Goal: Complete Application Form: Complete application form

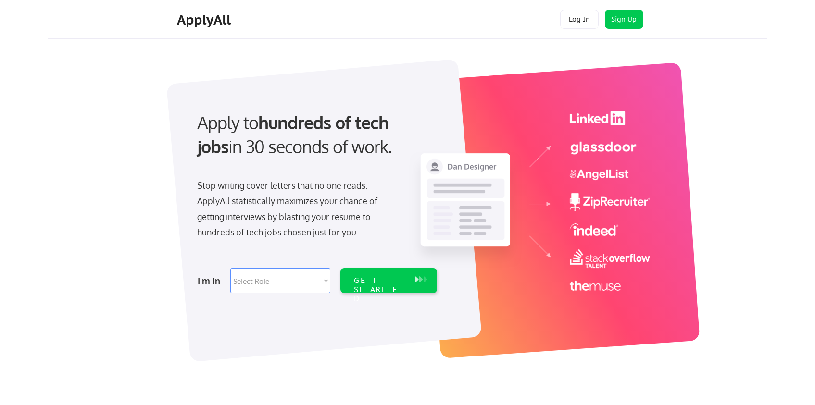
scroll to position [2, 0]
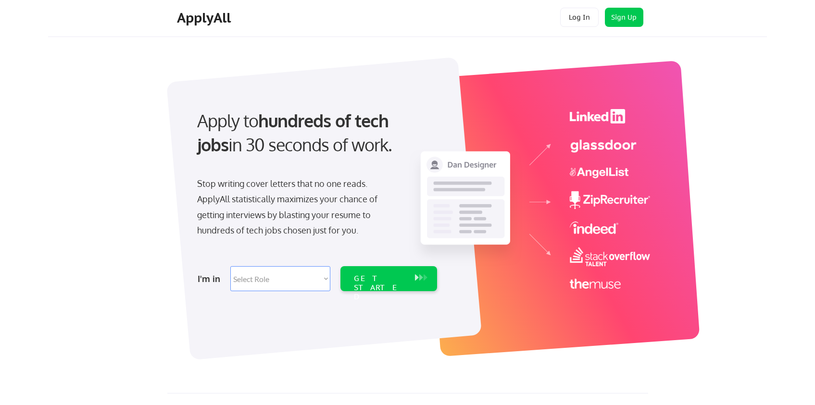
click at [325, 278] on select "Select Role Software Engineering Product Management Customer Success Sales UI/U…" at bounding box center [280, 278] width 100 height 25
select select ""technical_project_program_mgmt""
click at [230, 266] on select "Select Role Software Engineering Product Management Customer Success Sales UI/U…" at bounding box center [280, 278] width 100 height 25
select select ""technical_project_program_mgmt""
click at [419, 282] on button at bounding box center [421, 278] width 10 height 11
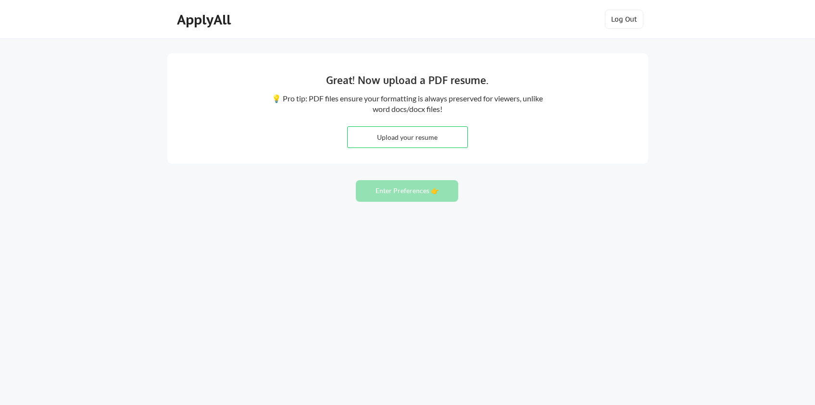
click at [422, 140] on input "file" at bounding box center [408, 137] width 120 height 21
type input "C:\fakepath\reneechorney2025.pdf"
click at [409, 193] on button "Enter Preferences 👉" at bounding box center [407, 191] width 102 height 22
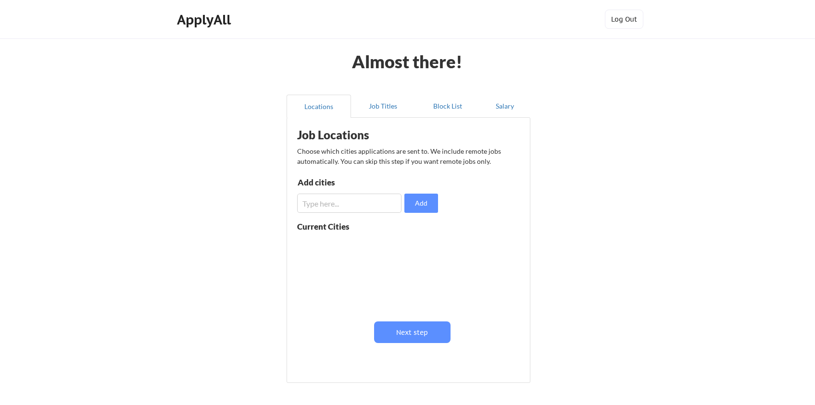
click at [355, 204] on input "input" at bounding box center [349, 203] width 104 height 19
type input "[GEOGRAPHIC_DATA]"
click at [420, 208] on button "Add" at bounding box center [421, 203] width 34 height 19
click at [365, 204] on input "input" at bounding box center [349, 203] width 104 height 19
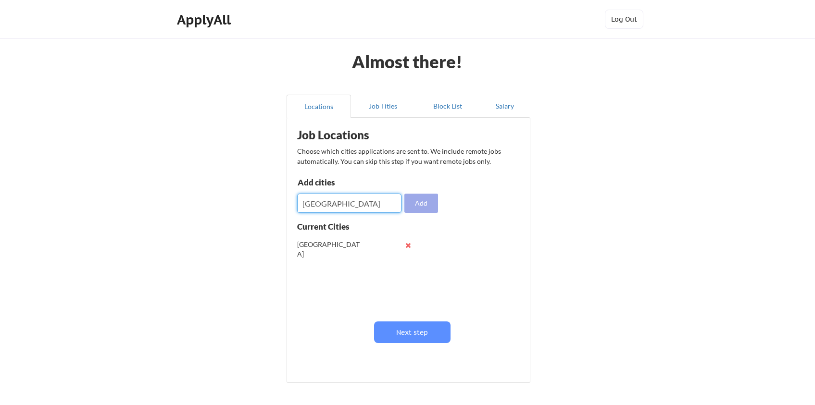
type input "San Mateo"
click at [421, 205] on button "Add" at bounding box center [421, 203] width 34 height 19
click at [379, 204] on input "input" at bounding box center [349, 203] width 104 height 19
type input "Foster City"
click at [422, 202] on button "Add" at bounding box center [421, 203] width 34 height 19
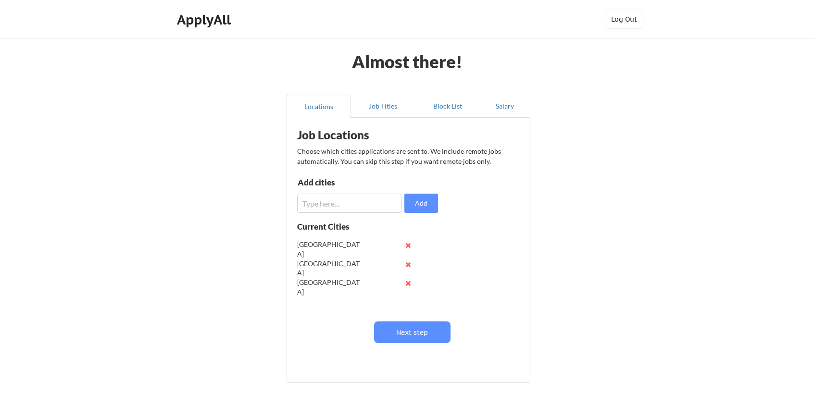
click at [316, 199] on input "input" at bounding box center [349, 203] width 104 height 19
type input "Redwood City, CA"
click at [423, 203] on button "Add" at bounding box center [421, 203] width 34 height 19
click at [322, 245] on div "[GEOGRAPHIC_DATA]" at bounding box center [328, 249] width 63 height 19
click at [350, 204] on input "input" at bounding box center [349, 203] width 104 height 19
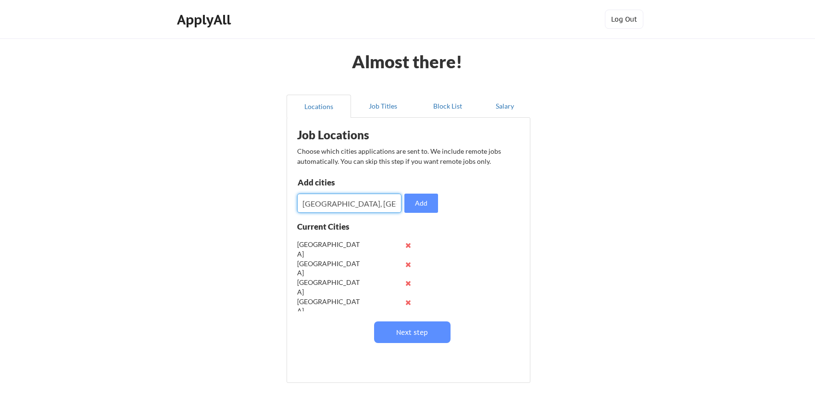
type input "Mountain View, CA"
click at [430, 207] on button "Add" at bounding box center [421, 203] width 34 height 19
click at [344, 208] on input "input" at bounding box center [349, 203] width 104 height 19
type input "Palo Alto, CA"
click at [429, 205] on button "Add" at bounding box center [421, 203] width 34 height 19
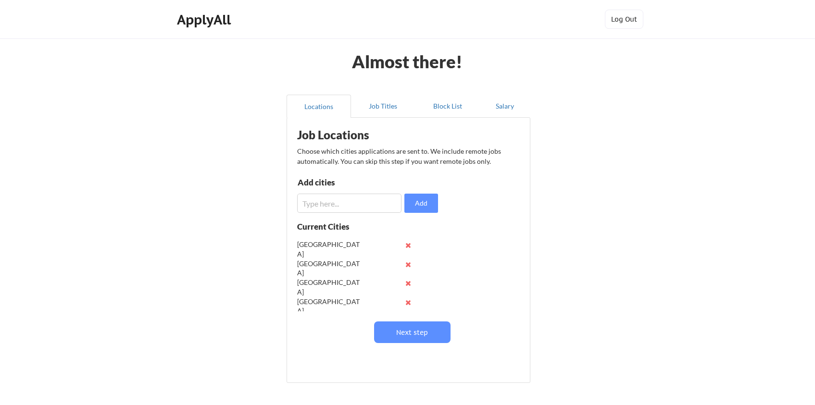
click at [330, 202] on input "input" at bounding box center [349, 203] width 104 height 19
type input "Burlingame, CA"
click at [426, 200] on button "Add" at bounding box center [421, 203] width 34 height 19
click at [333, 196] on input "input" at bounding box center [349, 203] width 104 height 19
type input "Daly City, CA"
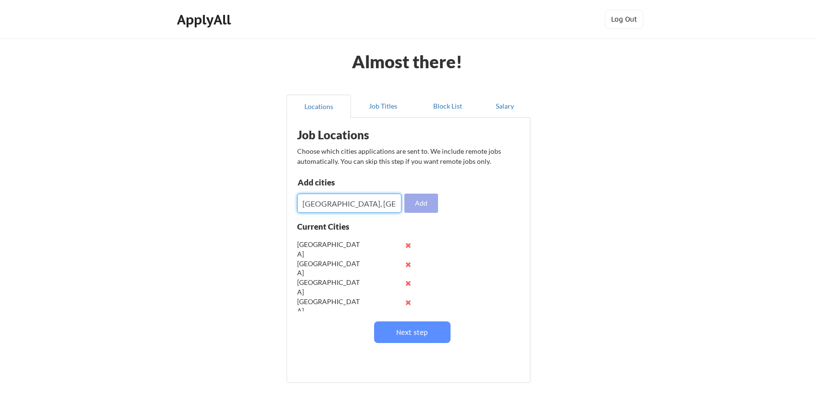
click at [422, 205] on button "Add" at bounding box center [421, 203] width 34 height 19
click at [372, 201] on input "input" at bounding box center [349, 203] width 104 height 19
type input "South San Francisco, CA"
click at [429, 204] on button "Add" at bounding box center [421, 203] width 34 height 19
click at [368, 199] on input "input" at bounding box center [349, 203] width 104 height 19
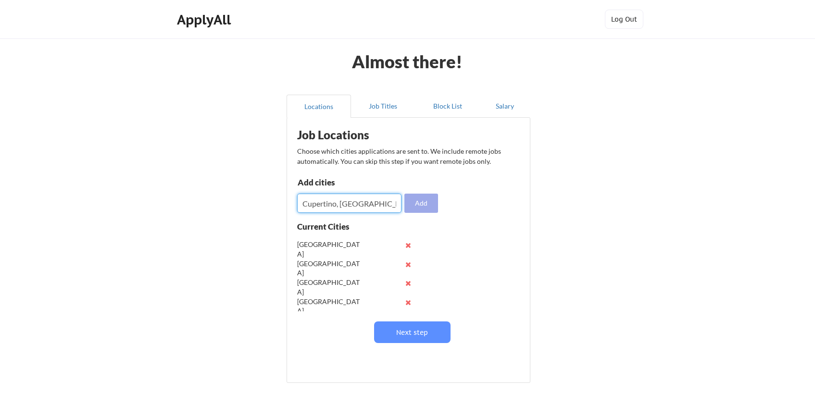
type input "Cupertino, CA"
click at [413, 203] on button "Add" at bounding box center [421, 203] width 34 height 19
click at [362, 201] on input "input" at bounding box center [349, 203] width 104 height 19
type input "Santa Clara, CA"
click at [425, 202] on button "Add" at bounding box center [421, 203] width 34 height 19
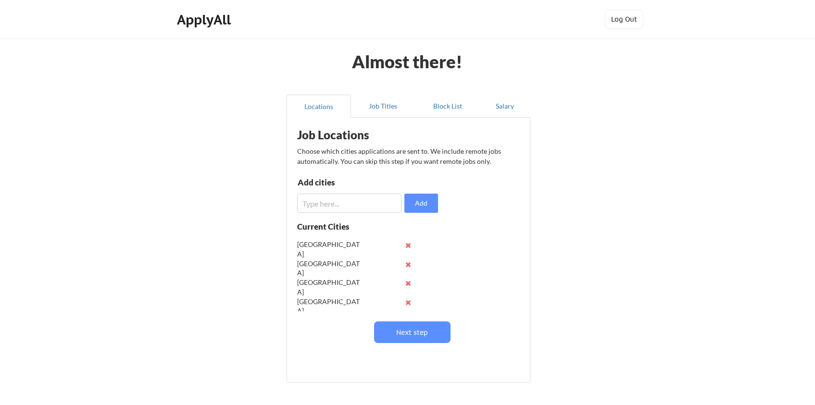
click at [371, 202] on input "input" at bounding box center [349, 203] width 104 height 19
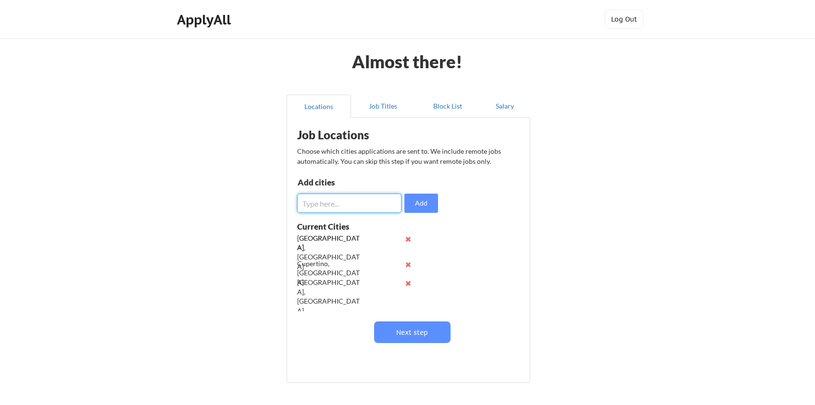
click at [343, 206] on input "input" at bounding box center [349, 203] width 104 height 19
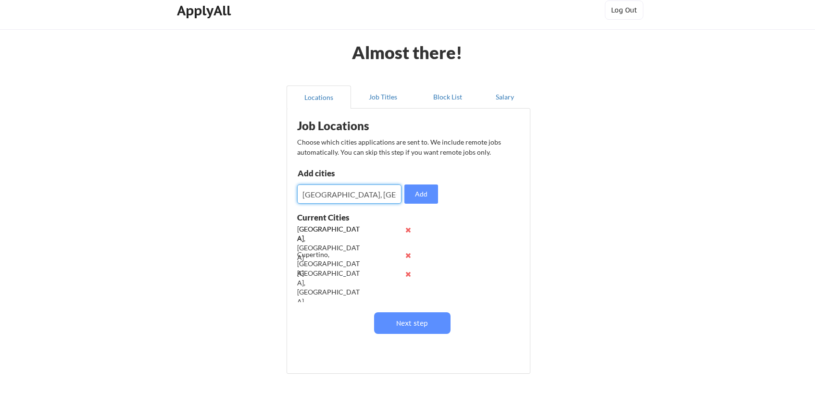
scroll to position [10, 0]
type input "San Jose, CA"
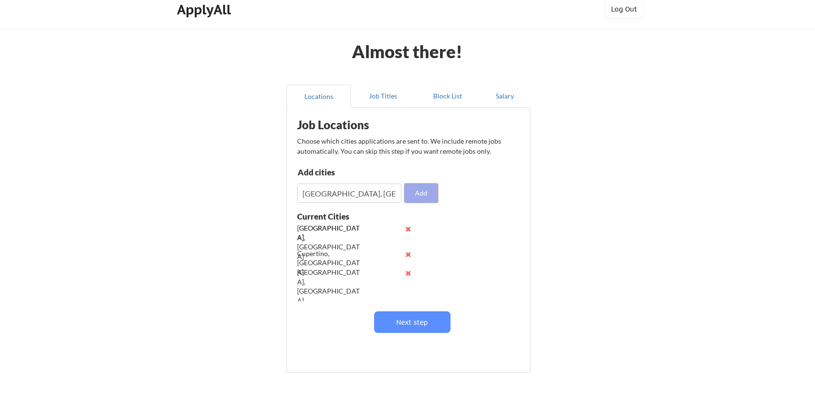
click at [427, 197] on button "Add" at bounding box center [421, 193] width 34 height 19
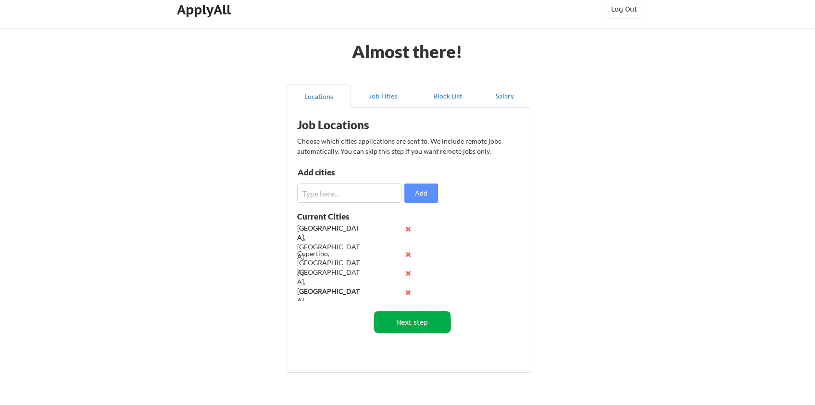
click at [414, 325] on button "Next step" at bounding box center [412, 323] width 76 height 22
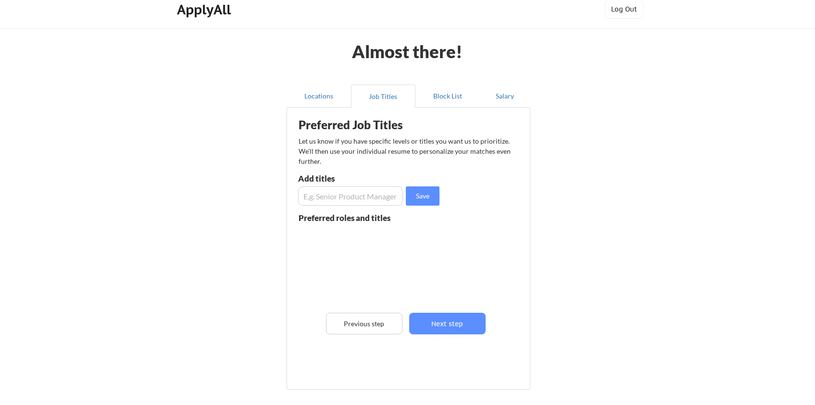
click at [354, 194] on input "input" at bounding box center [350, 196] width 105 height 19
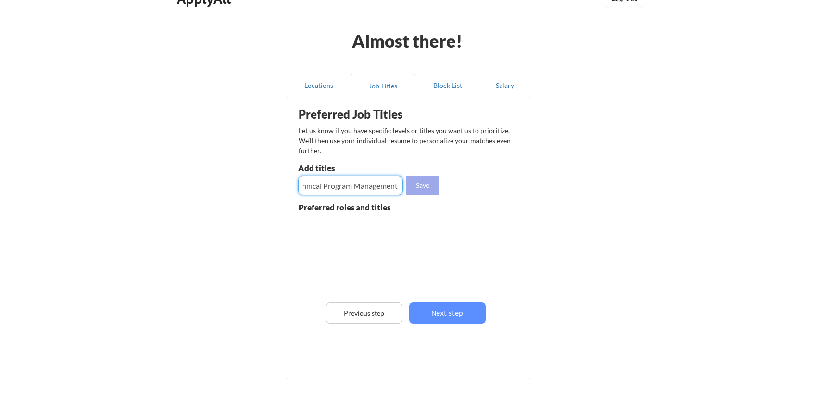
type input "Director of Technical Program Management"
click at [415, 190] on button "Save" at bounding box center [423, 185] width 34 height 19
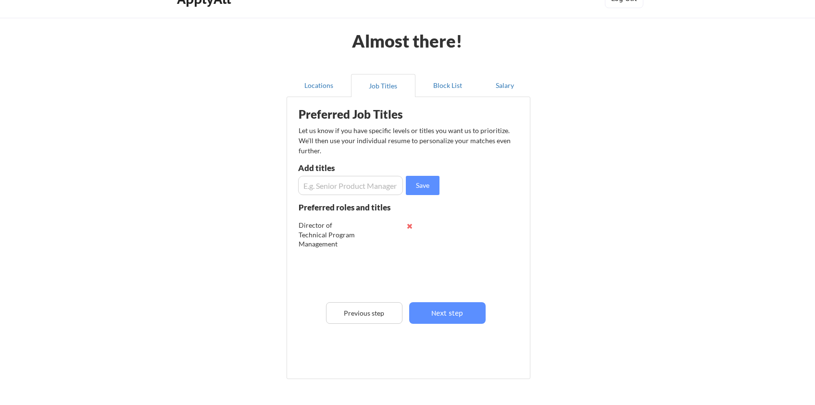
click at [324, 181] on input "input" at bounding box center [350, 185] width 105 height 19
paste input "Director of Technical Program Management"
type input "Senior Director of Technical Program Management"
click at [437, 190] on button "Save" at bounding box center [423, 185] width 34 height 19
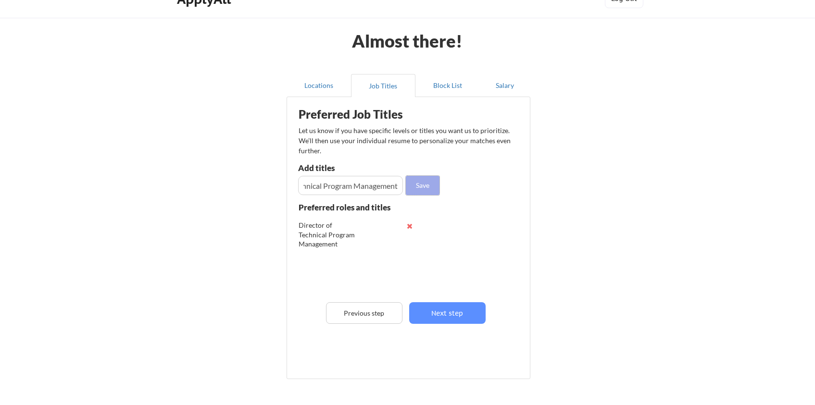
scroll to position [0, 0]
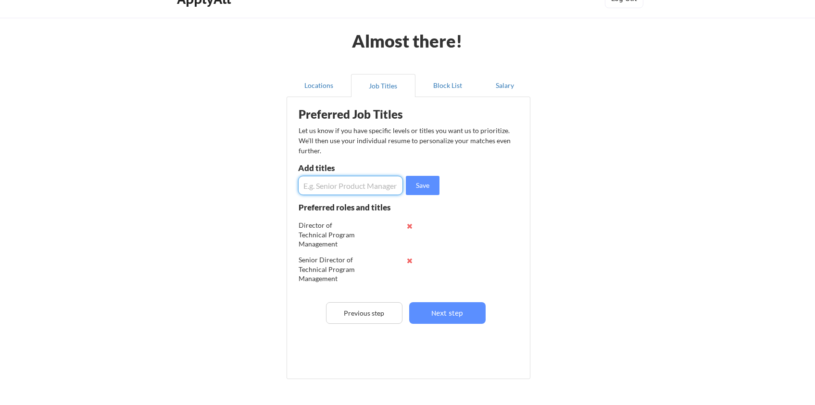
click at [364, 188] on input "input" at bounding box center [350, 185] width 105 height 19
paste input "Director of Technical Program Management"
drag, startPoint x: 366, startPoint y: 183, endPoint x: 300, endPoint y: 187, distance: 67.0
click at [280, 184] on div "Locations Job Titles Block List Salary Preferred Job Titles Let us know if you …" at bounding box center [407, 227] width 255 height 323
click at [358, 185] on input "input" at bounding box center [350, 185] width 105 height 19
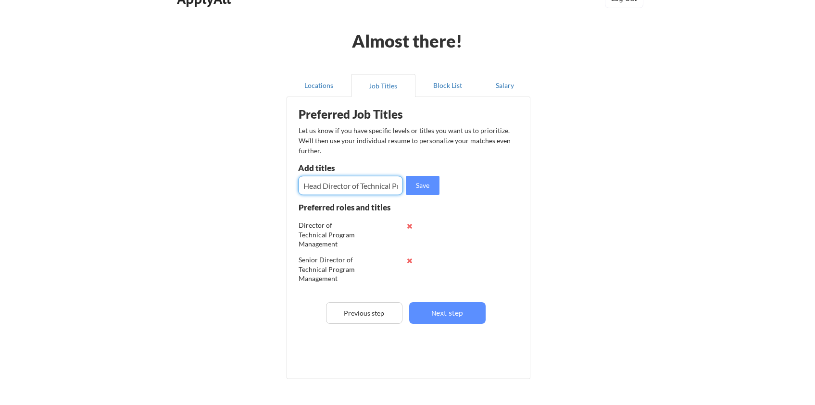
click at [354, 187] on input "input" at bounding box center [350, 185] width 105 height 19
type input "Head of Technical Program Management"
click at [429, 188] on button "Save" at bounding box center [423, 185] width 34 height 19
click at [363, 179] on input "input" at bounding box center [350, 185] width 105 height 19
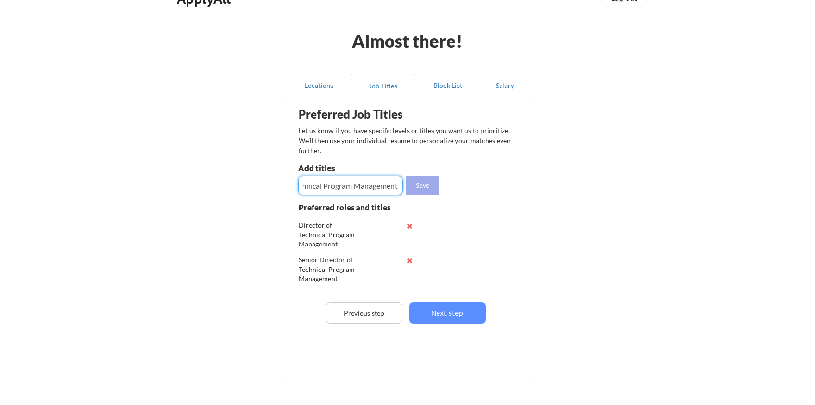
type input "Senior Manager, Technical Program Management"
click at [431, 187] on button "Save" at bounding box center [423, 185] width 34 height 19
click at [372, 186] on input "input" at bounding box center [350, 185] width 105 height 19
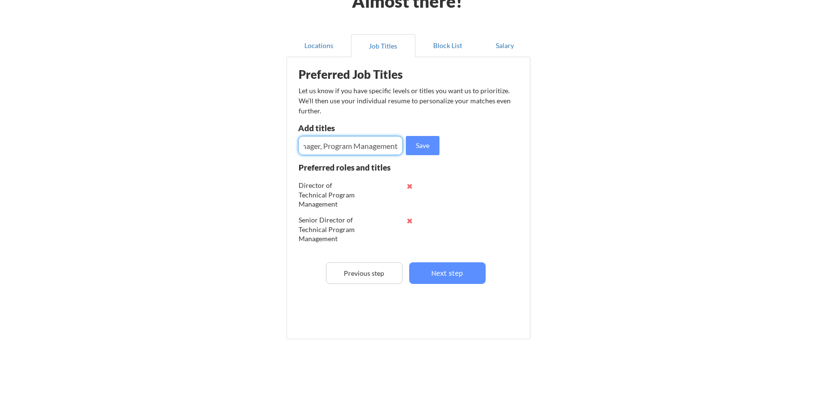
scroll to position [83, 0]
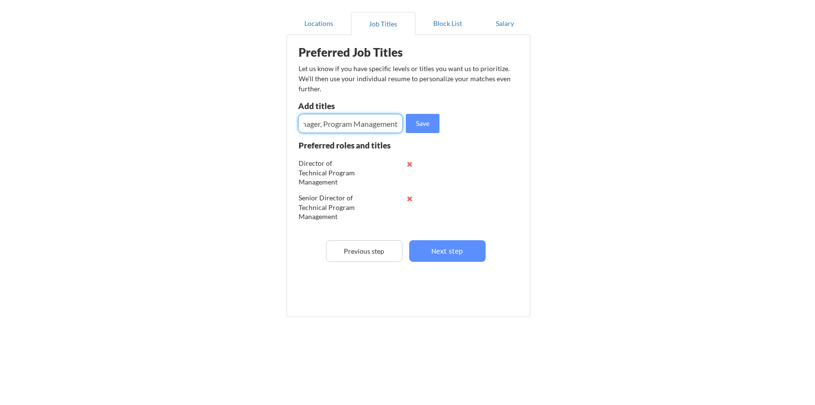
type input "Manager, Program Management"
click at [426, 129] on button "Save" at bounding box center [423, 123] width 34 height 19
click at [352, 127] on input "input" at bounding box center [350, 123] width 105 height 19
type input "B"
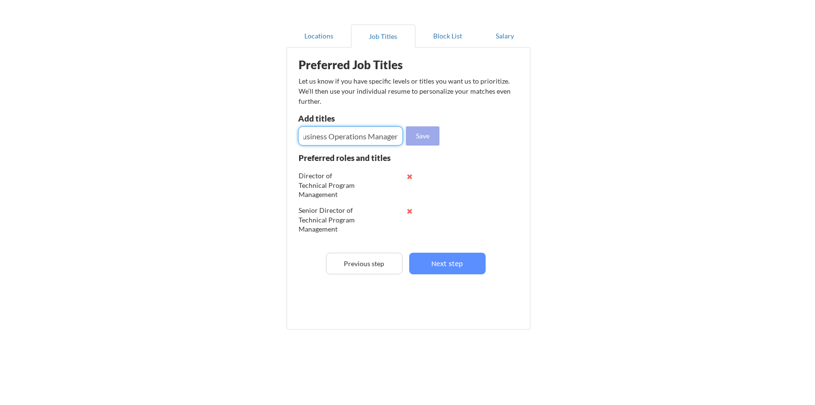
scroll to position [63, 0]
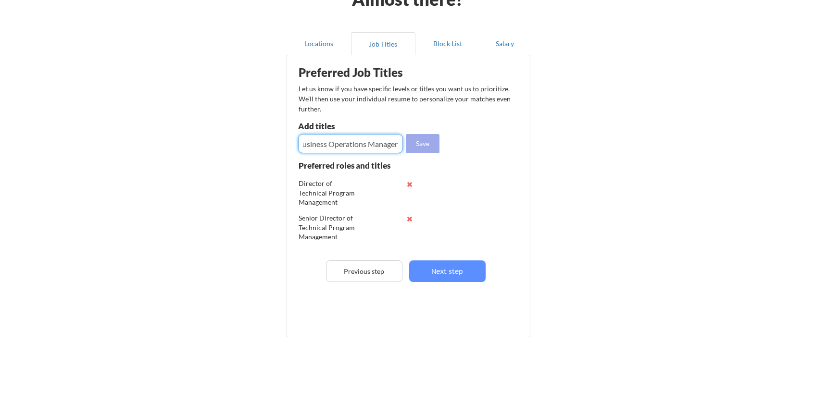
type input "Business Operations Manager"
click at [420, 137] on button "Save" at bounding box center [423, 143] width 34 height 19
click at [362, 139] on input "input" at bounding box center [350, 143] width 105 height 19
type input "T"
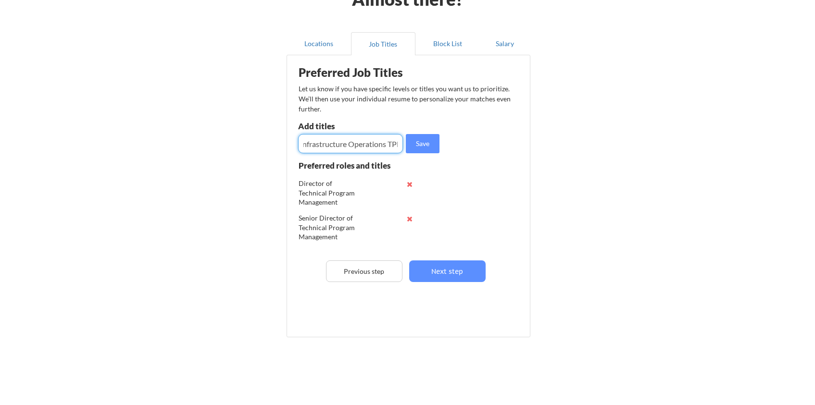
scroll to position [0, 11]
type input "Infrastructure Operations TPM"
click at [416, 142] on button "Save" at bounding box center [423, 143] width 34 height 19
click at [336, 142] on input "input" at bounding box center [350, 143] width 105 height 19
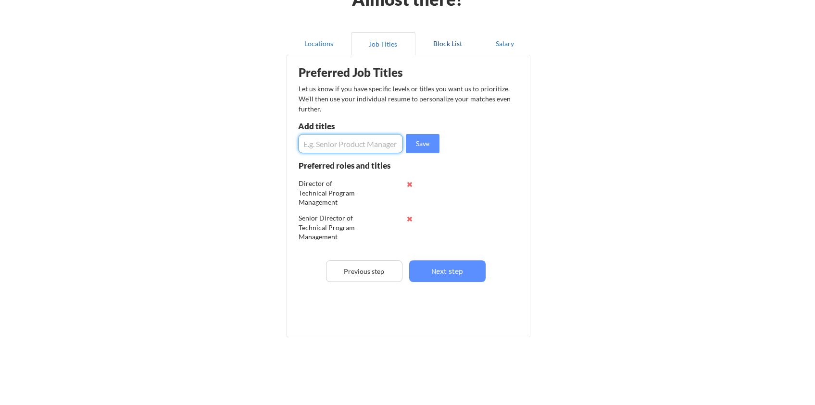
click at [451, 49] on button "Block List" at bounding box center [447, 43] width 64 height 23
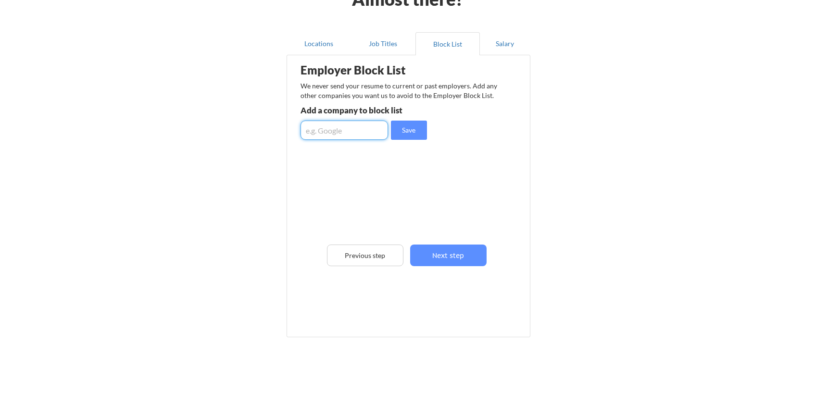
click at [344, 130] on input "input" at bounding box center [345, 130] width 88 height 19
type input "Fastly"
click at [413, 132] on button "Save" at bounding box center [409, 130] width 36 height 19
click at [370, 133] on input "input" at bounding box center [345, 130] width 88 height 19
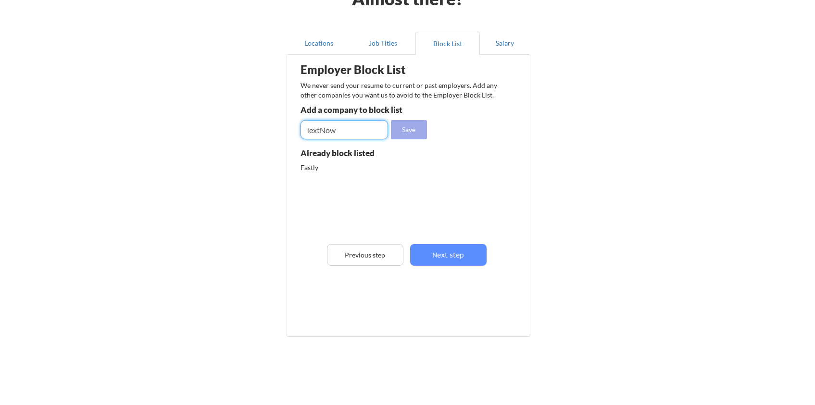
type input "TextNow"
click at [416, 131] on button "Save" at bounding box center [409, 129] width 36 height 19
click at [358, 129] on input "input" at bounding box center [345, 129] width 88 height 19
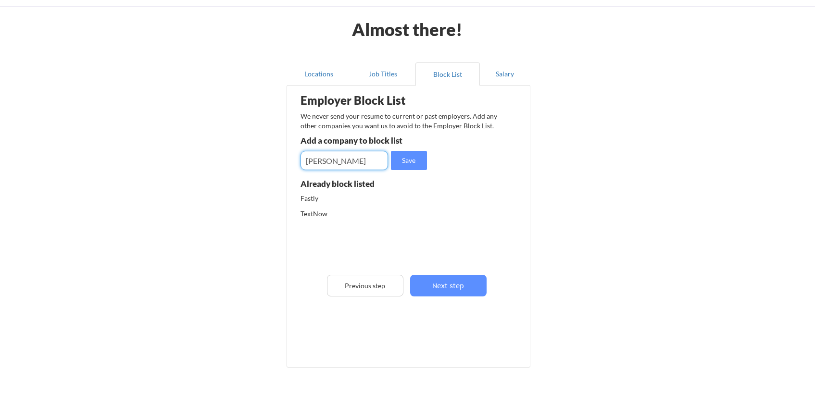
scroll to position [32, 0]
type input "Kaiser"
click at [404, 161] on button "Save" at bounding box center [409, 160] width 36 height 19
click at [361, 159] on input "input" at bounding box center [345, 160] width 88 height 19
click at [456, 290] on button "Next step" at bounding box center [448, 287] width 76 height 22
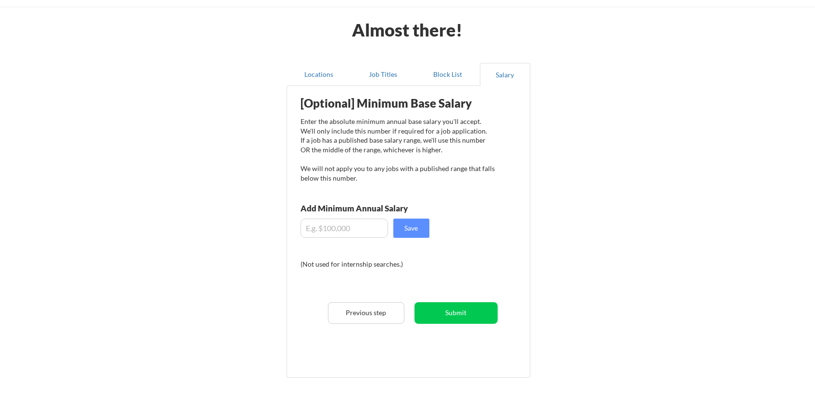
click at [335, 230] on input "input" at bounding box center [345, 228] width 88 height 19
type input "$200"
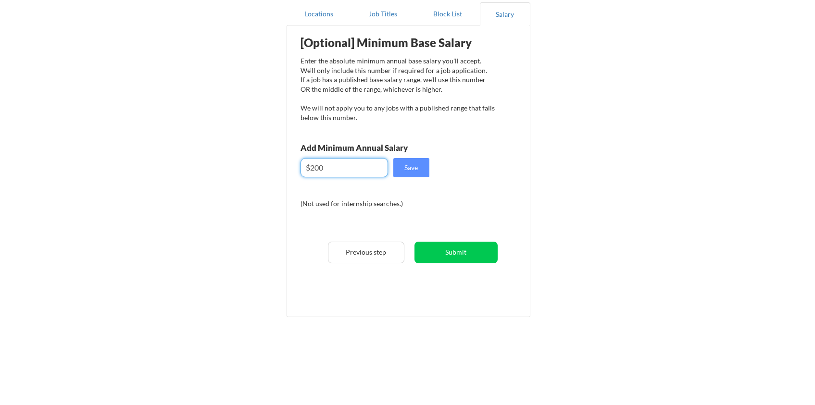
drag, startPoint x: 342, startPoint y: 171, endPoint x: 314, endPoint y: 188, distance: 33.2
click at [314, 185] on div "[Optional] Minimum Base Salary Enter the absolute minimum annual base salary yo…" at bounding box center [410, 167] width 237 height 275
drag, startPoint x: 327, startPoint y: 164, endPoint x: 271, endPoint y: 165, distance: 56.7
click at [271, 165] on div "Almost there! Locations Job Titles Block List Salary Employer Block List We nev…" at bounding box center [407, 157] width 815 height 498
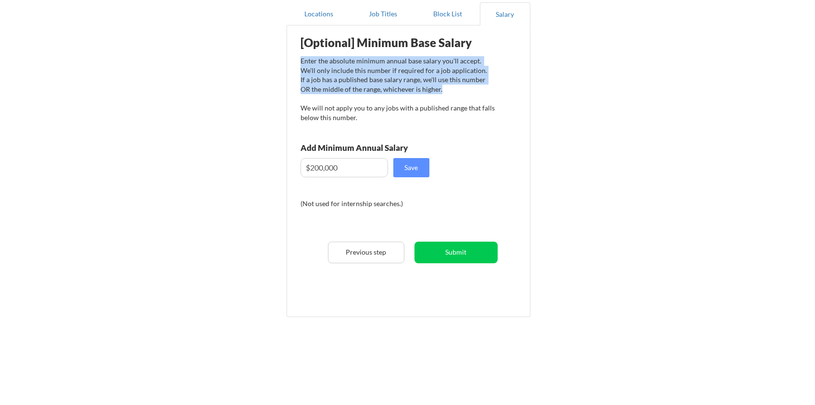
drag, startPoint x: 299, startPoint y: 91, endPoint x: 434, endPoint y: 99, distance: 134.8
click at [434, 99] on div "[Optional] Minimum Base Salary Enter the absolute minimum annual base salary yo…" at bounding box center [410, 167] width 237 height 275
click at [434, 99] on div "Enter the absolute minimum annual base salary you'll accept. We'll only include…" at bounding box center [398, 89] width 194 height 66
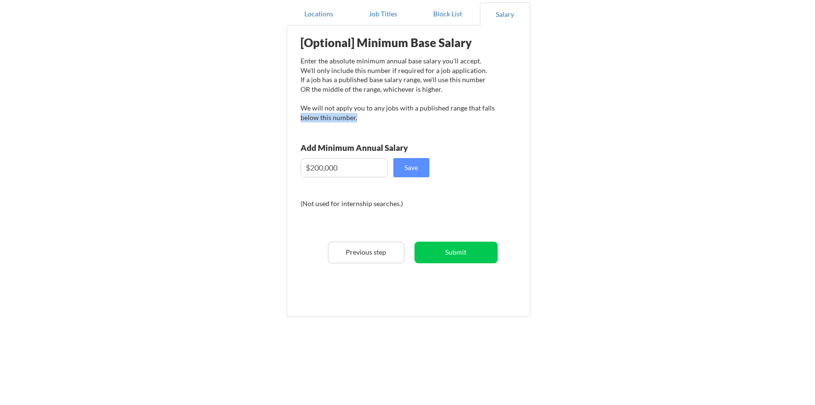
drag, startPoint x: 306, startPoint y: 130, endPoint x: 393, endPoint y: 128, distance: 87.1
click at [393, 122] on div "Enter the absolute minimum annual base salary you'll accept. We'll only include…" at bounding box center [398, 89] width 194 height 66
drag, startPoint x: 354, startPoint y: 170, endPoint x: 289, endPoint y: 167, distance: 64.5
click at [290, 166] on div "Employer Block List We never send your resume to current or past employers. Add…" at bounding box center [409, 171] width 244 height 292
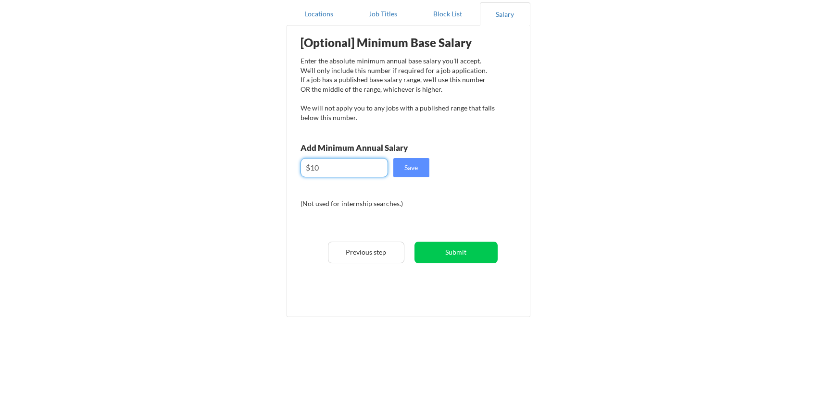
type input "$0"
type input "$200,000"
click at [461, 249] on button "Submit" at bounding box center [455, 253] width 83 height 22
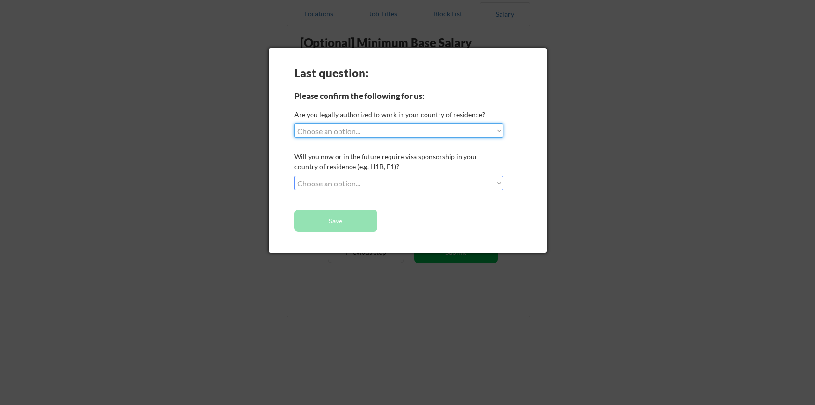
click at [423, 126] on select "Choose an option... Yes, I am a US Citizen Yes, I am a Canadian Citizen Yes, I …" at bounding box center [398, 131] width 209 height 14
select select ""yes__i_am_a_us_citizen""
click at [294, 124] on select "Choose an option... Yes, I am a US Citizen Yes, I am a Canadian Citizen Yes, I …" at bounding box center [398, 131] width 209 height 14
click at [427, 183] on select "Choose an option... No, I will not need sponsorship Yes, I will need sponsorship" at bounding box center [398, 183] width 209 height 14
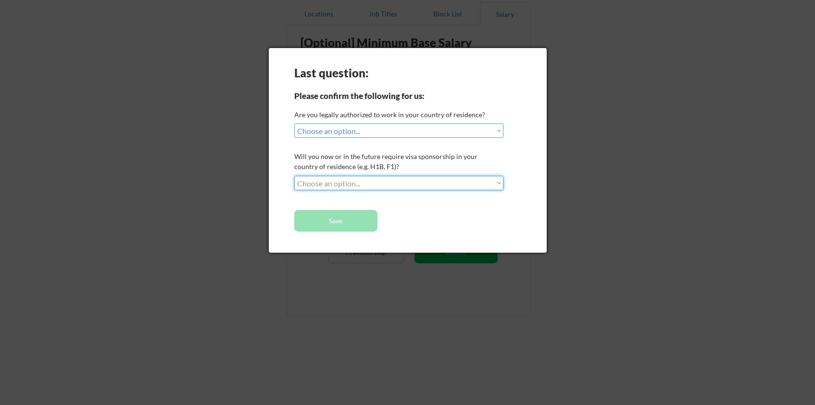
select select ""no__i_will_not_need_sponsorship""
click at [294, 176] on select "Choose an option... No, I will not need sponsorship Yes, I will need sponsorship" at bounding box center [398, 183] width 209 height 14
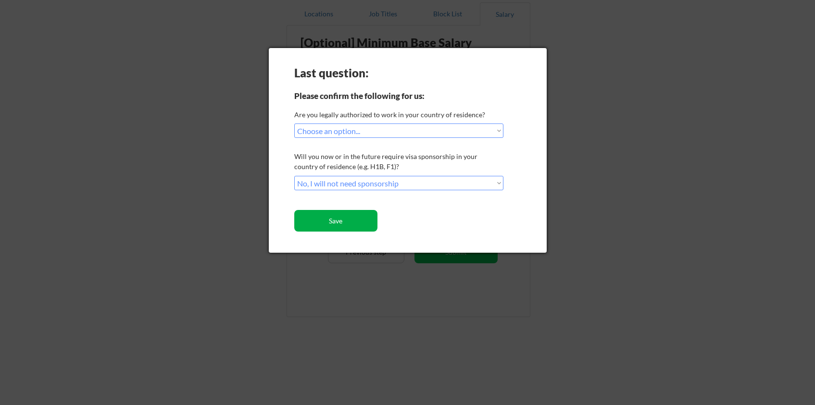
click at [349, 220] on button "Save" at bounding box center [335, 221] width 83 height 22
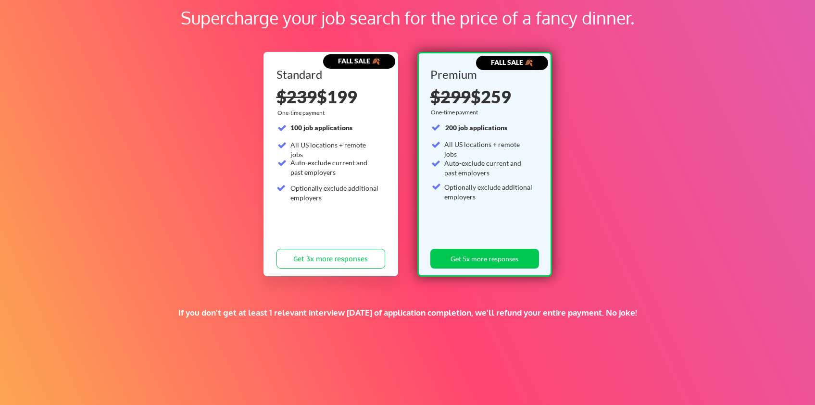
scroll to position [65, 0]
